Goal: Communication & Community: Answer question/provide support

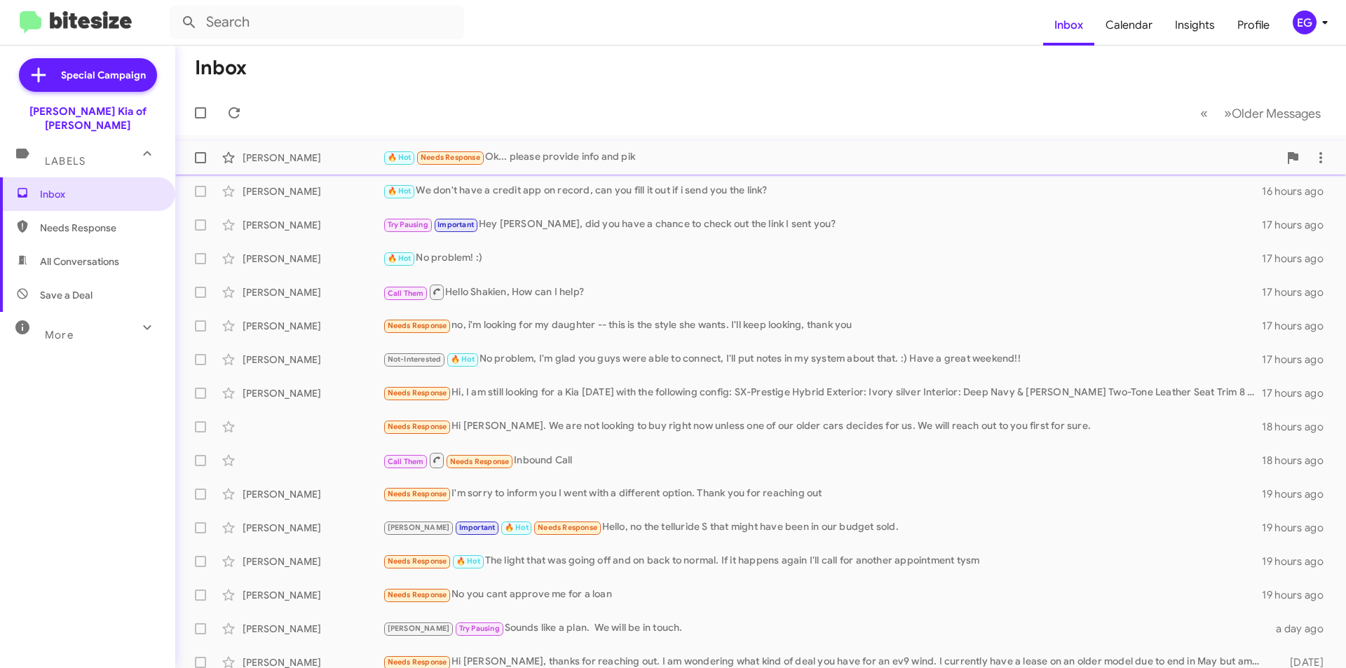
click at [655, 158] on div "🔥 Hot Needs Response Ok... please provide info and pik" at bounding box center [831, 157] width 896 height 16
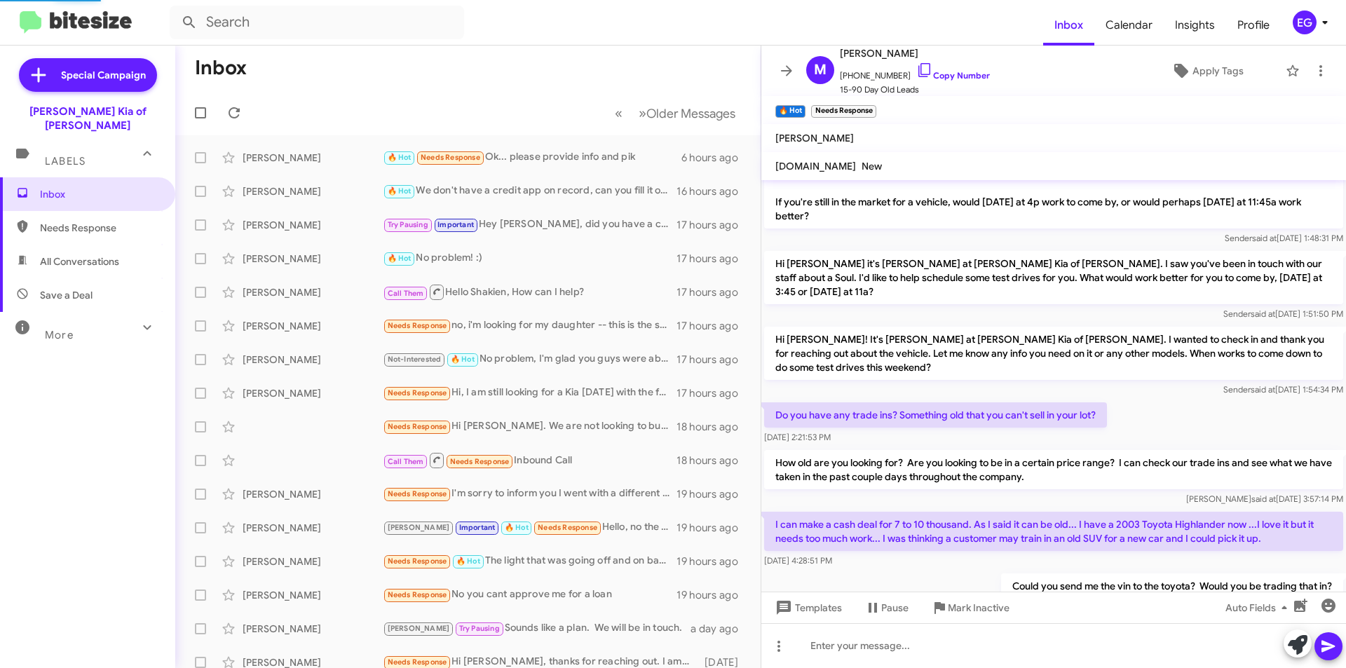
scroll to position [771, 0]
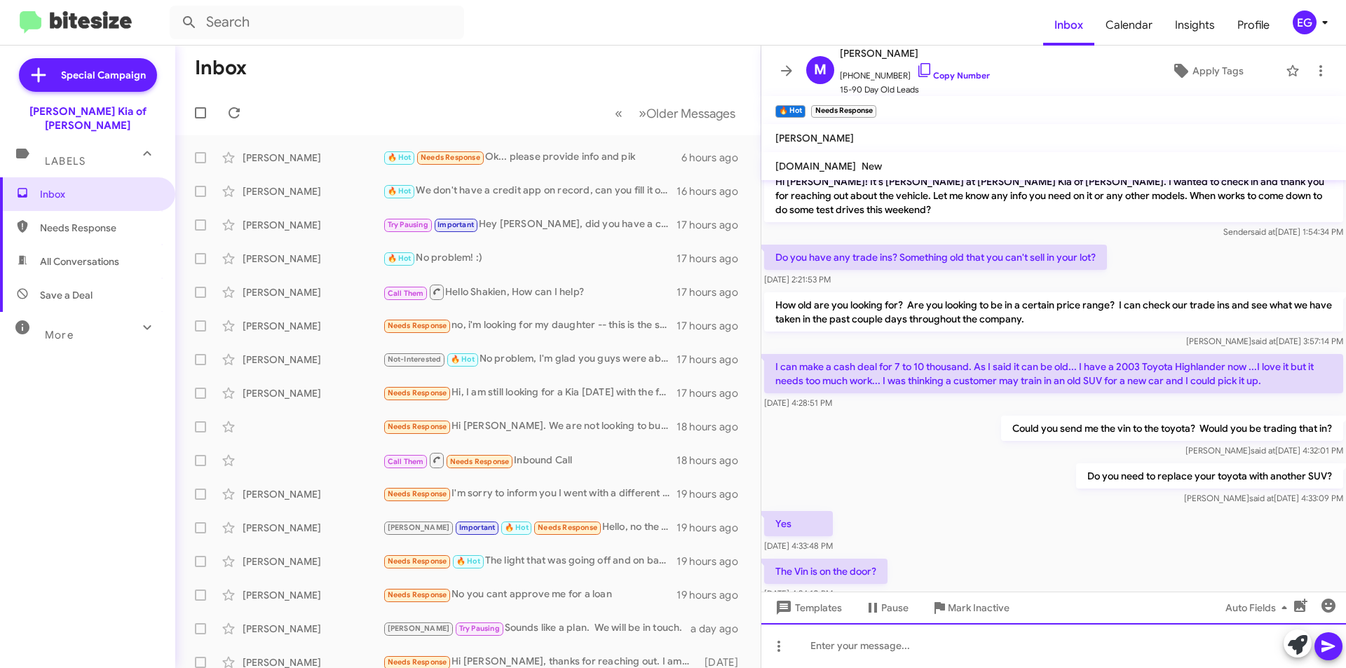
click at [861, 653] on div at bounding box center [1053, 645] width 585 height 45
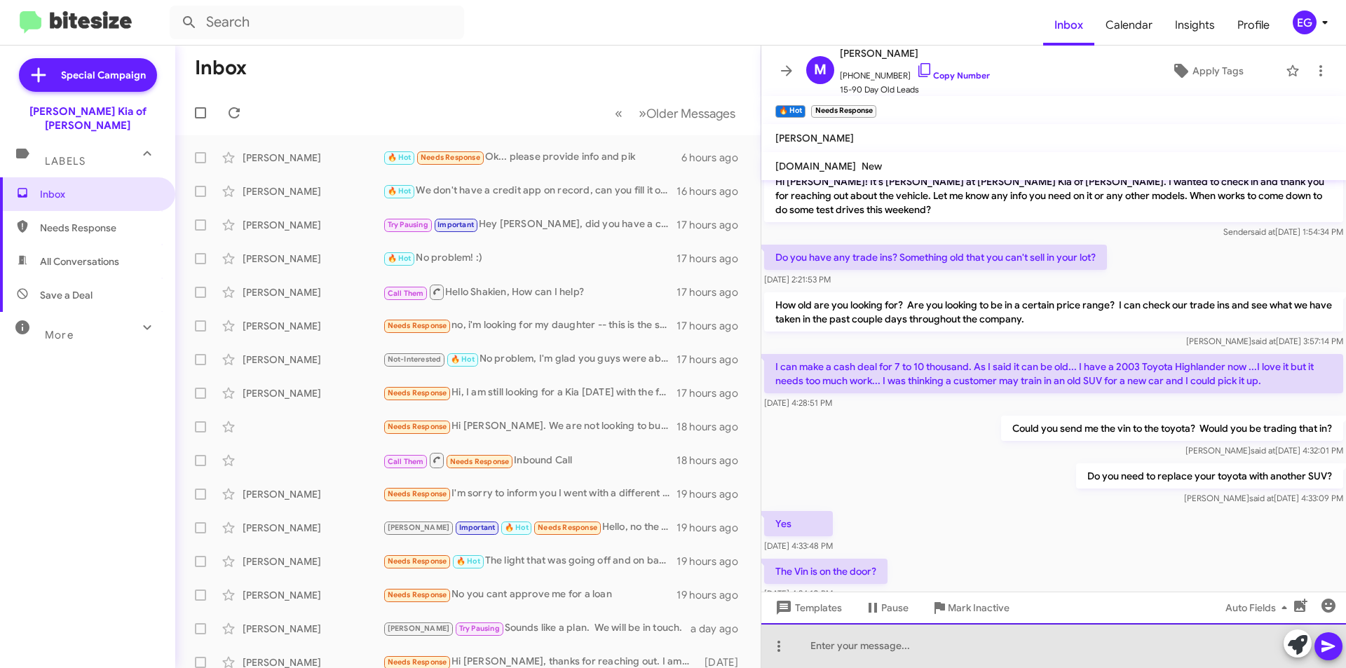
paste div
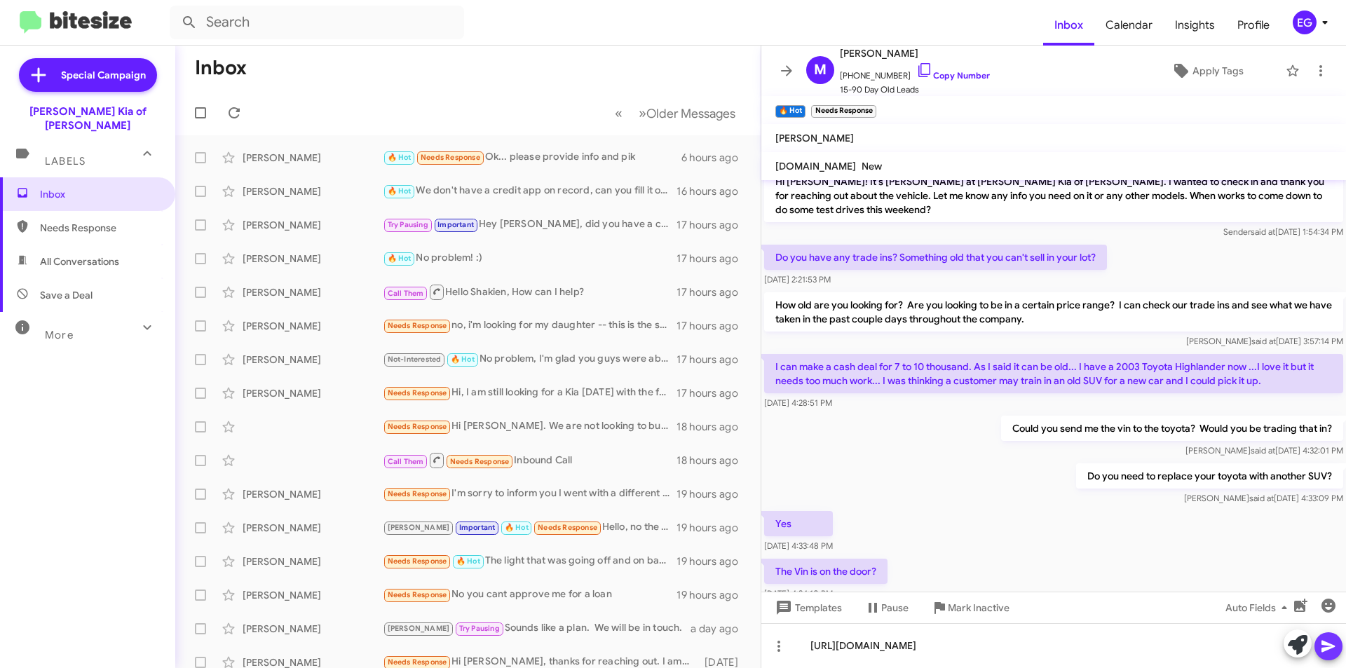
click at [1329, 642] on icon at bounding box center [1328, 646] width 17 height 17
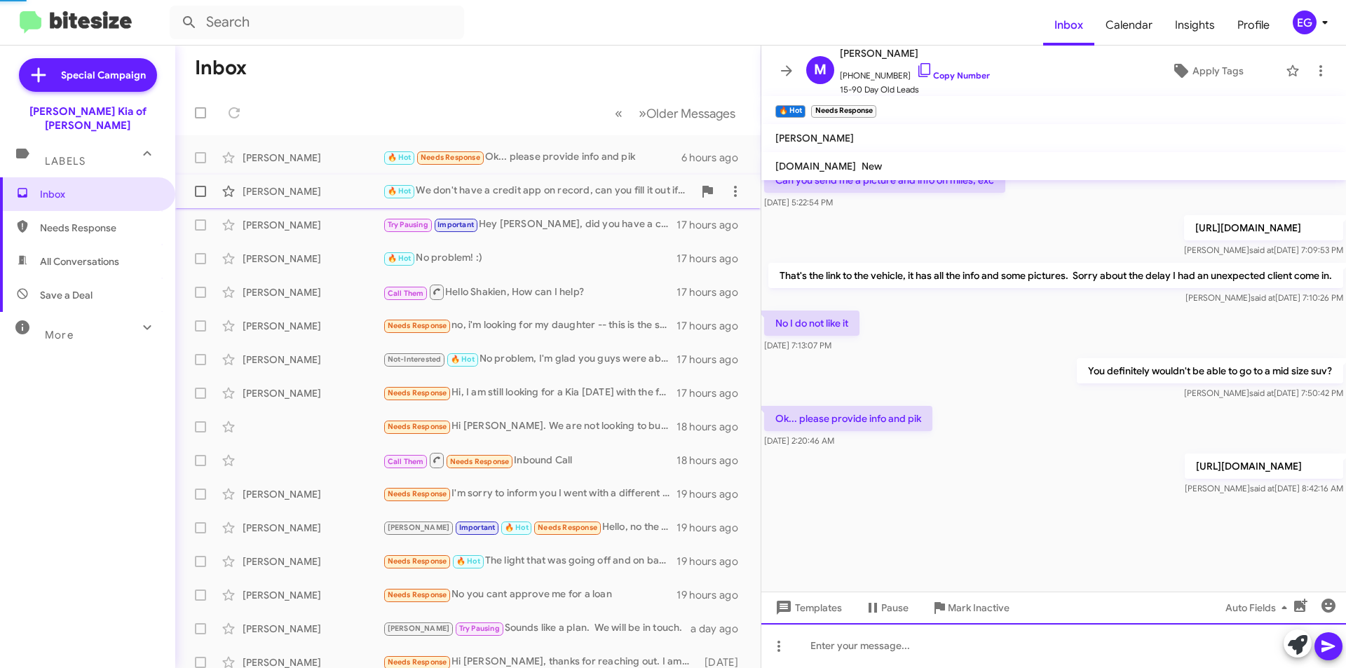
scroll to position [1628, 0]
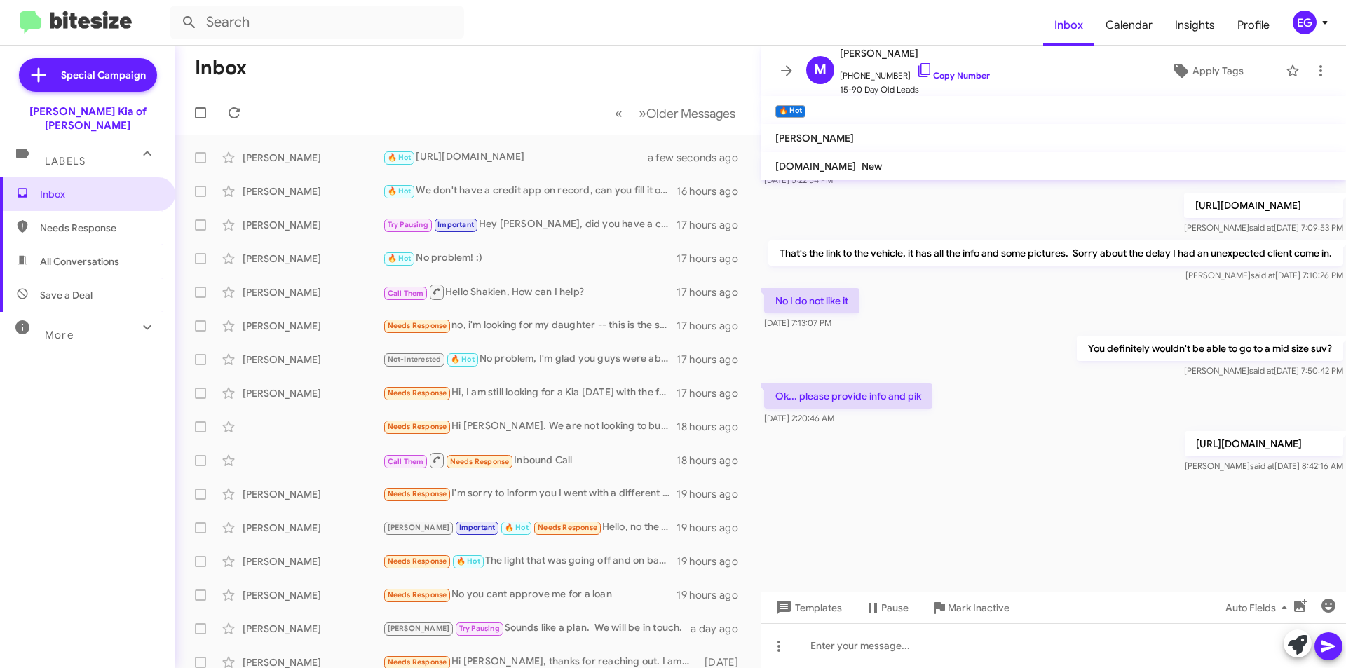
click at [62, 254] on span "All Conversations" at bounding box center [79, 261] width 79 height 14
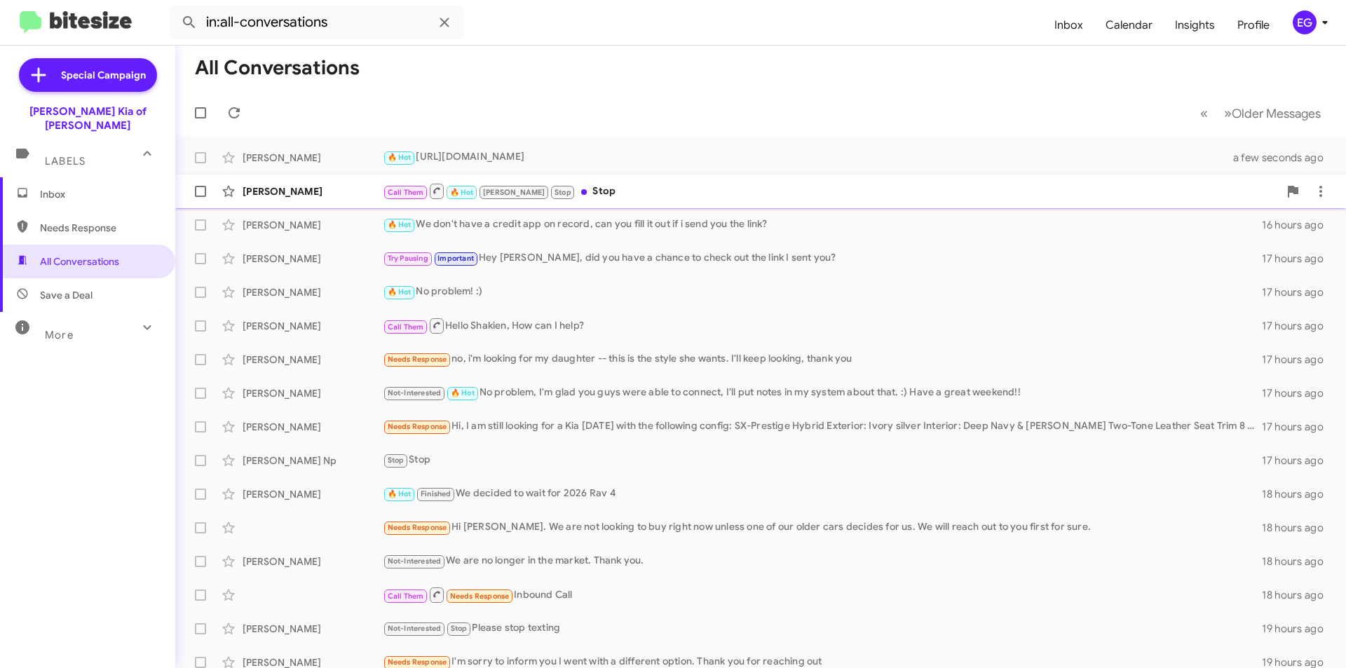
click at [682, 196] on div "Call Them 🔥 Hot emily Stop Stop" at bounding box center [831, 191] width 896 height 18
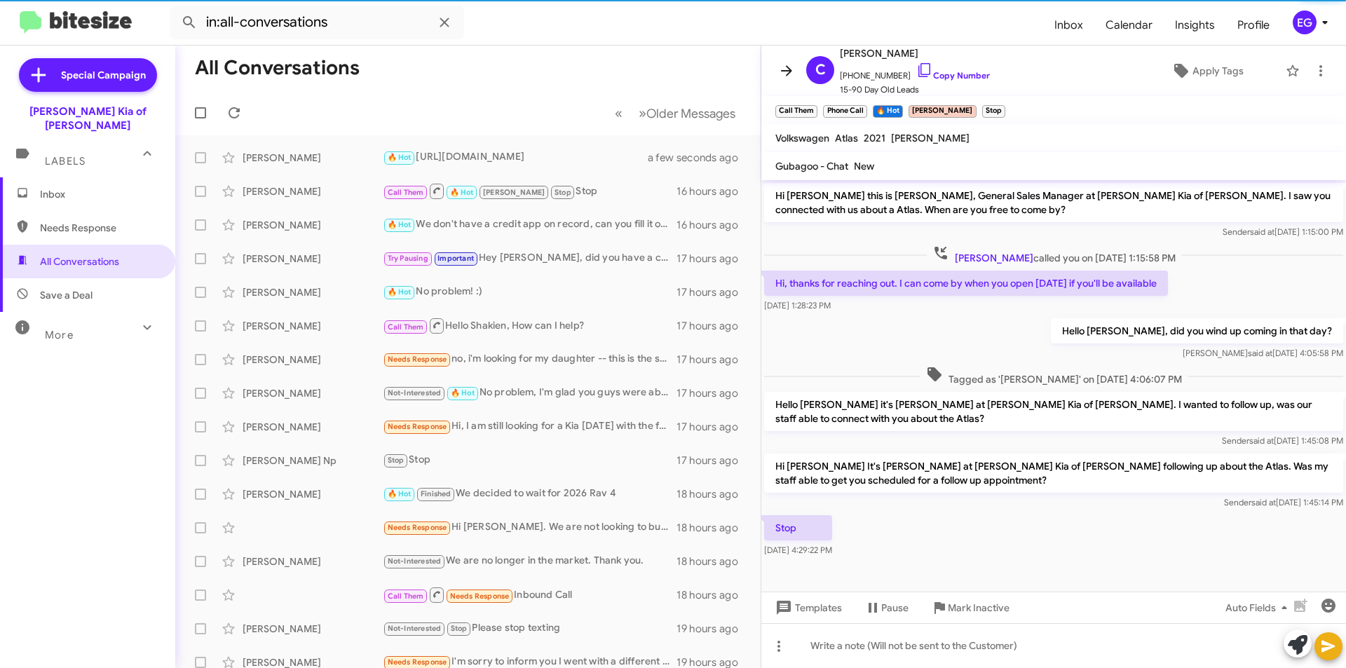
click at [794, 70] on icon at bounding box center [786, 70] width 17 height 17
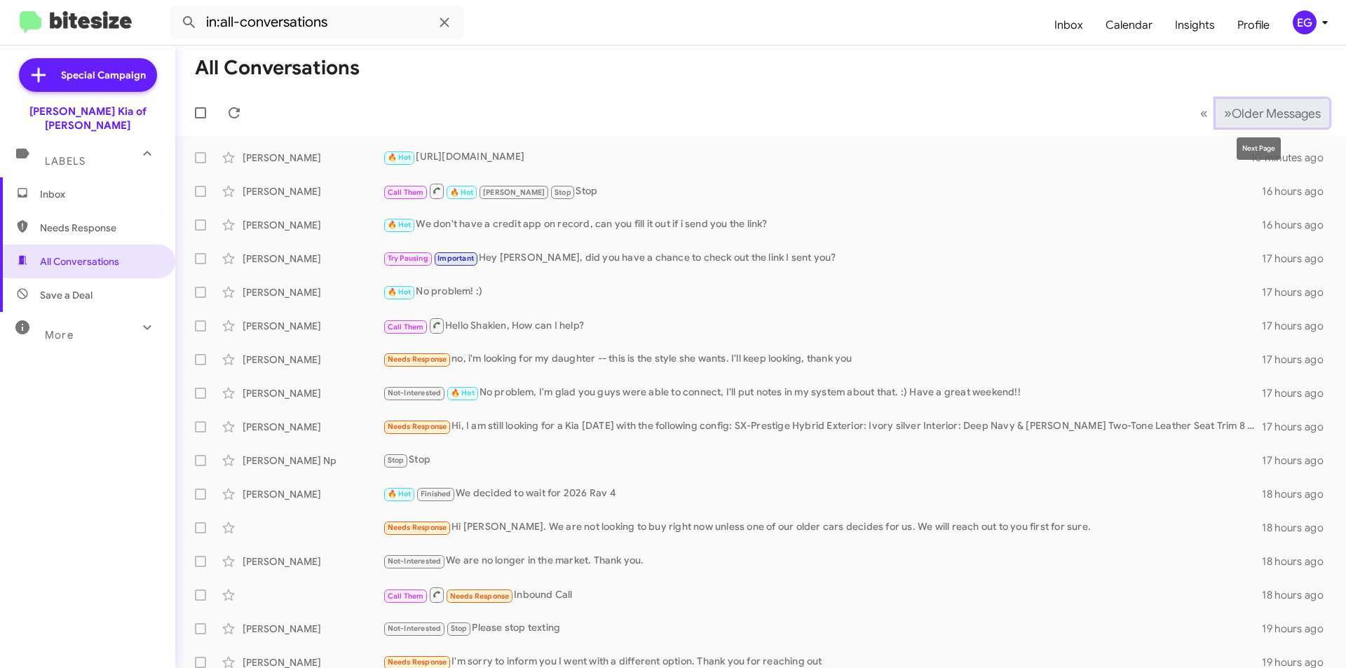
click at [1224, 108] on span "»" at bounding box center [1228, 113] width 8 height 18
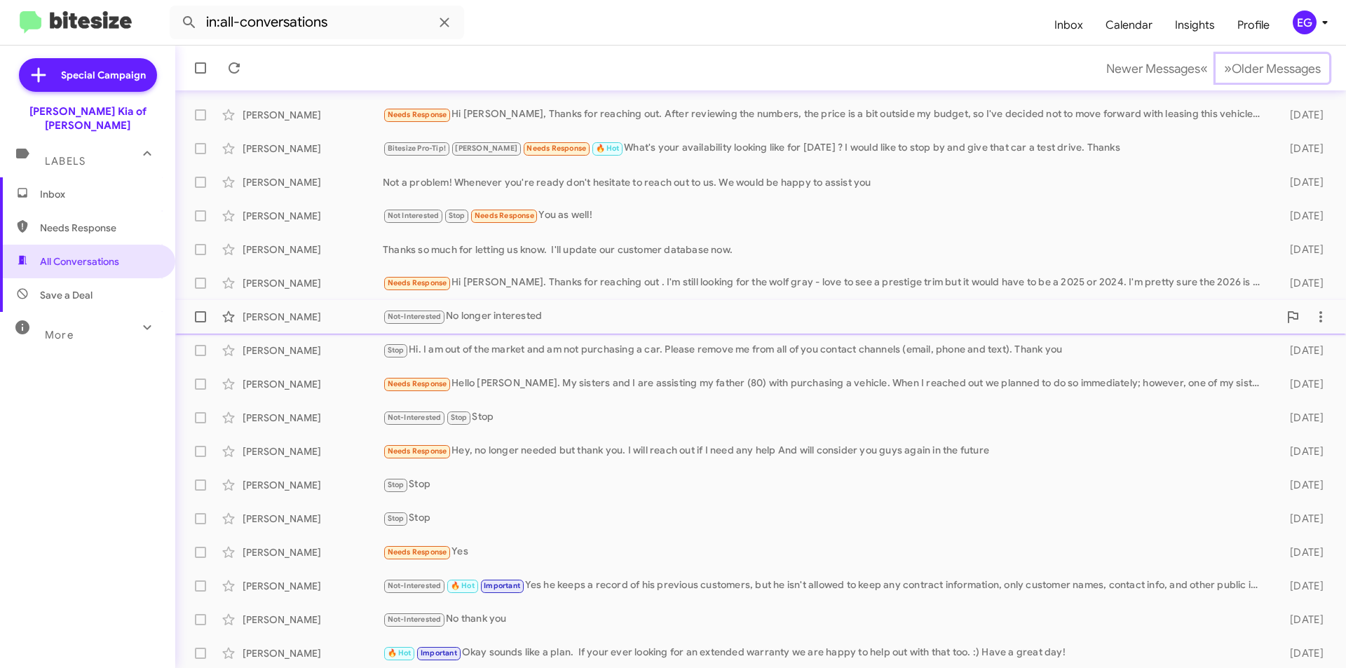
scroll to position [146, 0]
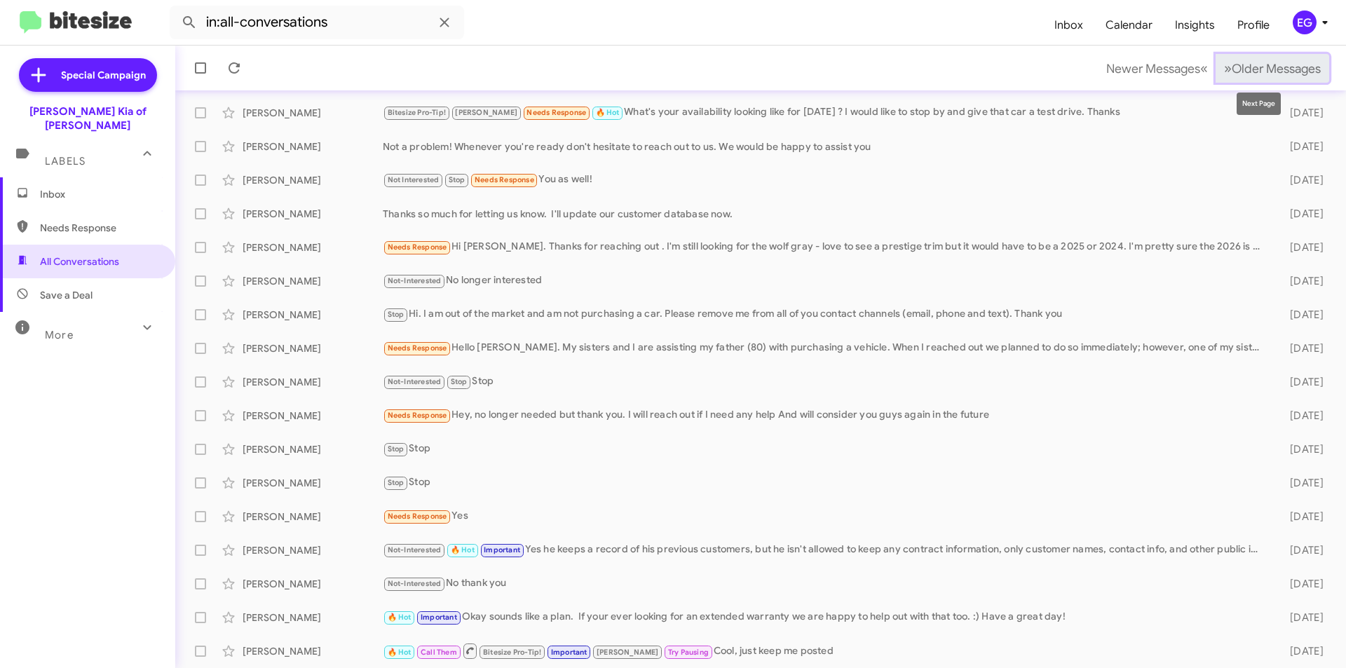
click at [1269, 76] on span "Older Messages" at bounding box center [1276, 68] width 89 height 15
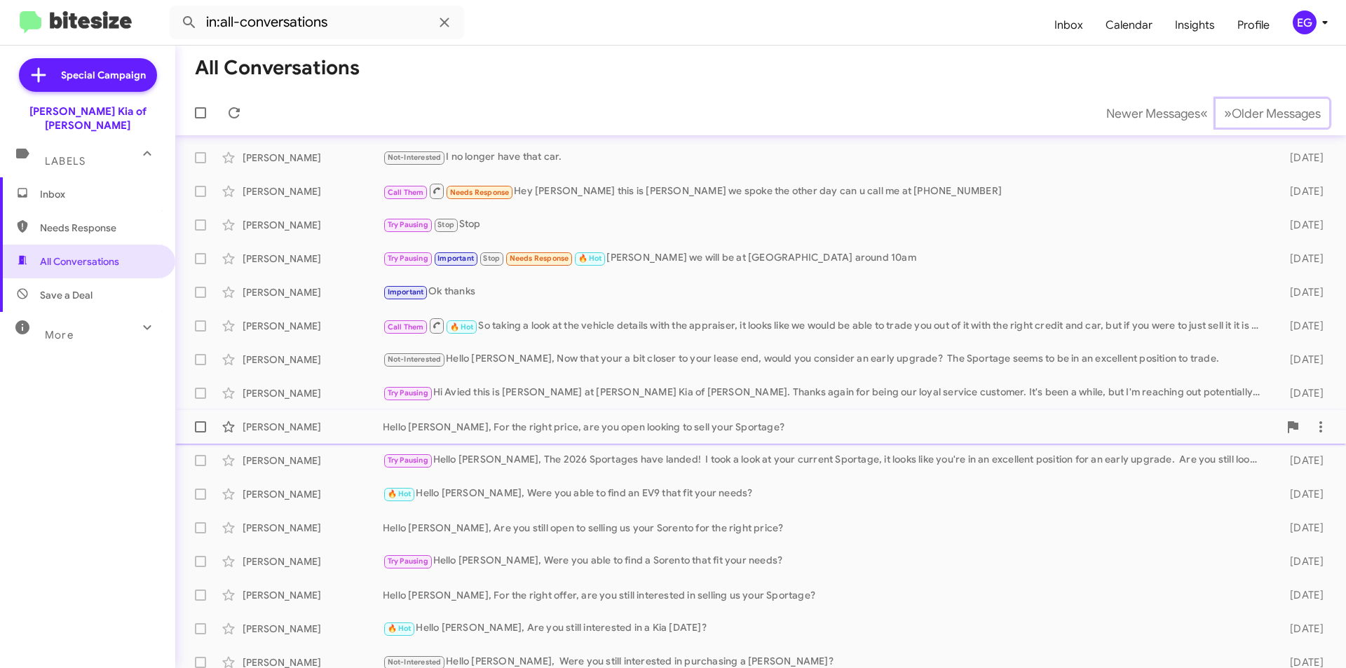
scroll to position [146, 0]
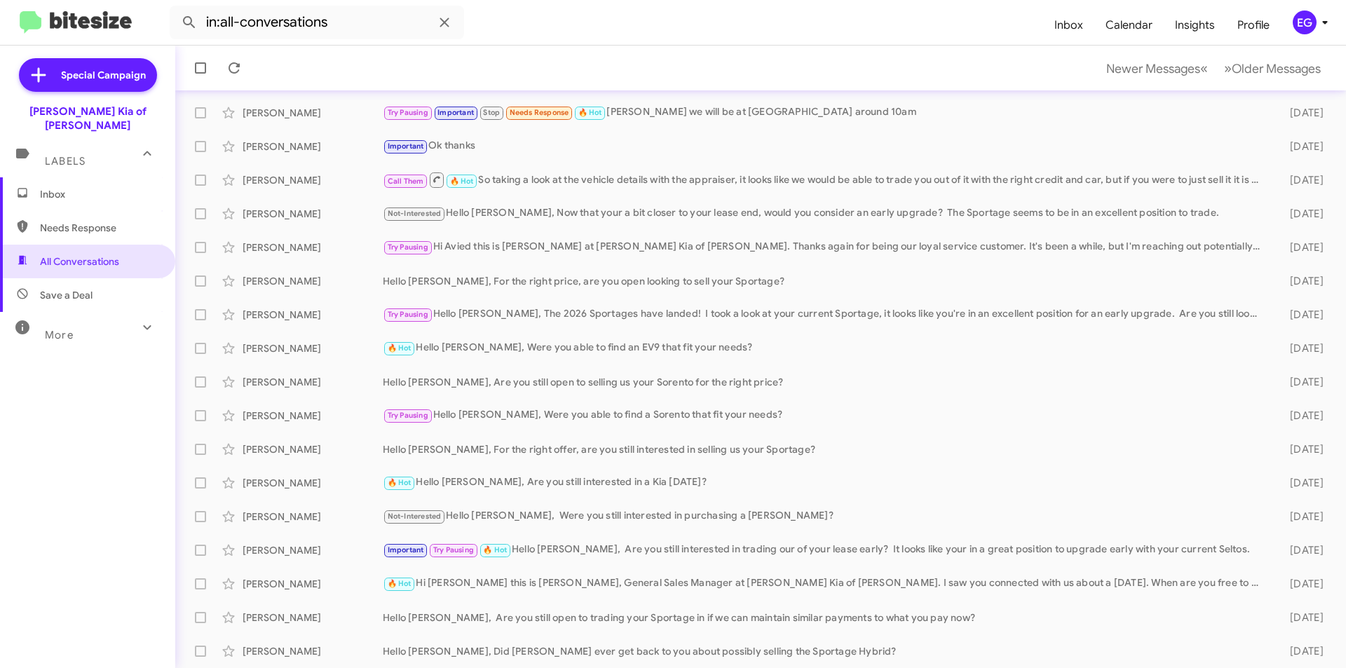
click at [53, 288] on span "Save a Deal" at bounding box center [66, 295] width 53 height 14
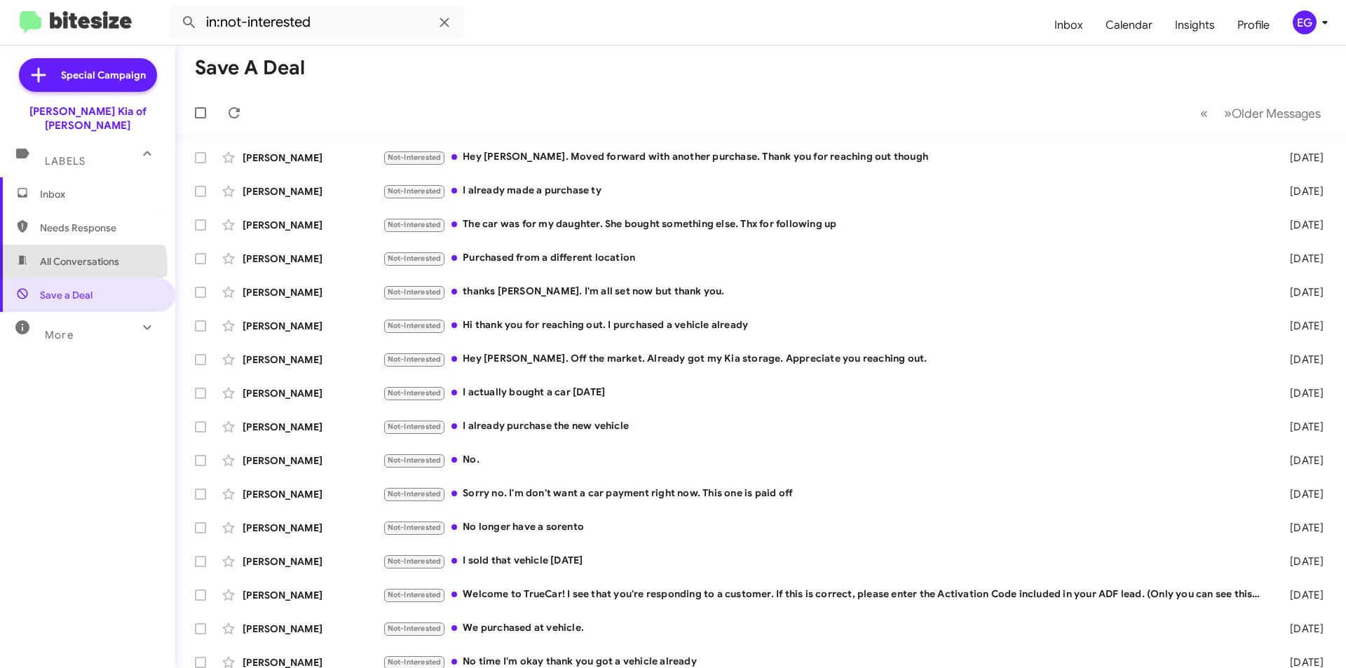
click at [60, 254] on span "All Conversations" at bounding box center [79, 261] width 79 height 14
type input "in:all-conversations"
